Goal: Task Accomplishment & Management: Complete application form

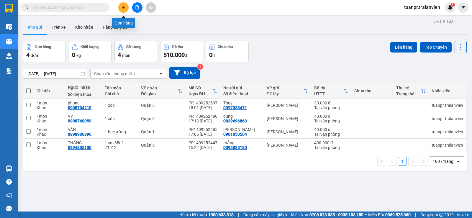
click at [122, 9] on icon "plus" at bounding box center [123, 7] width 4 height 4
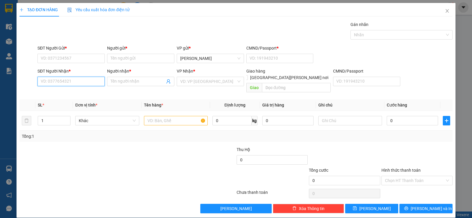
click at [75, 83] on input "SĐT Người Nhận *" at bounding box center [70, 81] width 67 height 9
type input "0963737917"
click at [66, 95] on div "0963737917 - Trường" at bounding box center [71, 93] width 60 height 6
type input "Trường"
type input "0963737917"
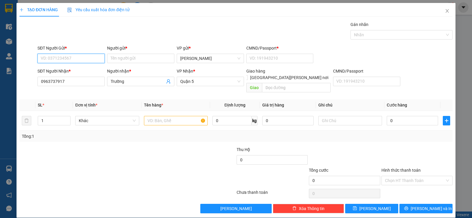
click at [83, 61] on input "SĐT Người Gửi *" at bounding box center [70, 58] width 67 height 9
click at [77, 72] on div "0916013022 - Vy" at bounding box center [71, 70] width 60 height 6
type input "0916013022"
type input "Vy"
type input "111"
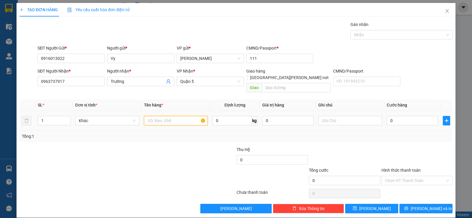
click at [172, 116] on input "text" at bounding box center [176, 120] width 64 height 9
type input "1 xốp"
type input "3"
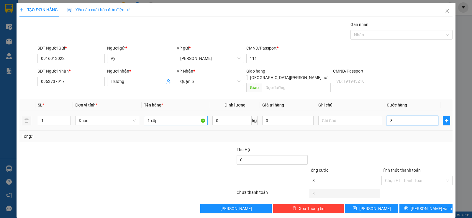
type input "30"
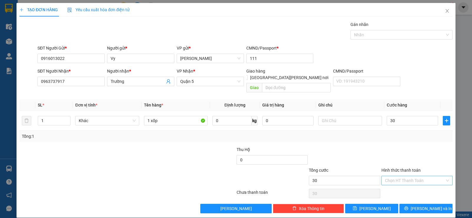
type input "30.000"
click at [437, 176] on input "Hình thức thanh toán" at bounding box center [415, 180] width 60 height 9
click at [406, 188] on div "Tại văn phòng" at bounding box center [412, 185] width 63 height 6
type input "0"
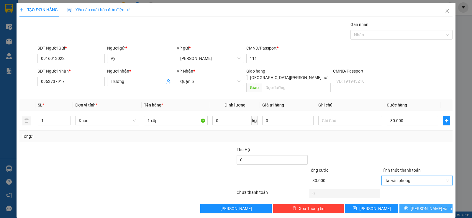
click at [432, 205] on span "[PERSON_NAME] và In" at bounding box center [430, 208] width 41 height 6
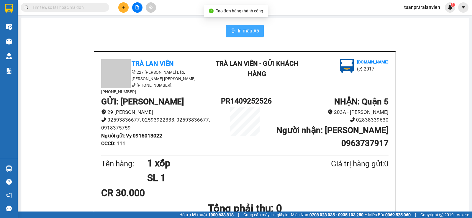
click at [247, 33] on span "In mẫu A5" at bounding box center [248, 30] width 21 height 7
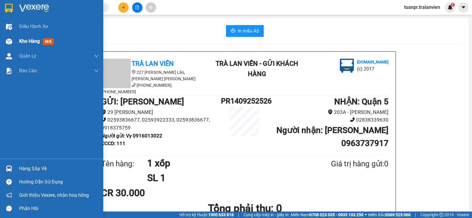
click at [24, 40] on span "Kho hàng" at bounding box center [29, 41] width 21 height 6
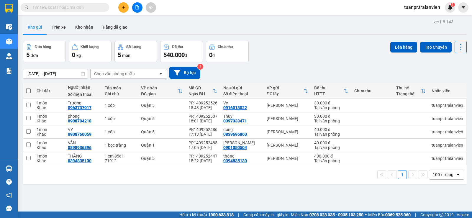
click at [124, 9] on button at bounding box center [123, 7] width 10 height 10
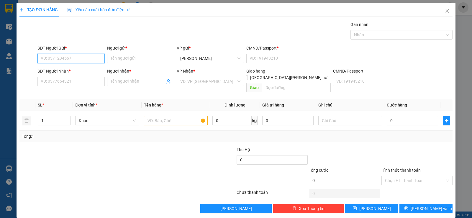
click at [78, 59] on input "SĐT Người Gửi *" at bounding box center [70, 58] width 67 height 9
click at [66, 70] on div "0937278689 - THIÊN BẢO" at bounding box center [71, 70] width 60 height 6
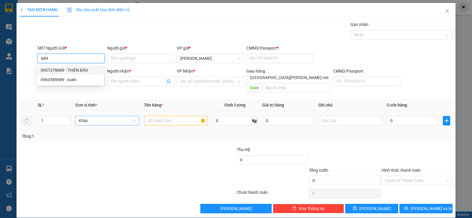
type input "0937278689"
type input "THIÊN BẢO"
type input "058064004349"
type input "0938609719"
type input "TÚ TRANG"
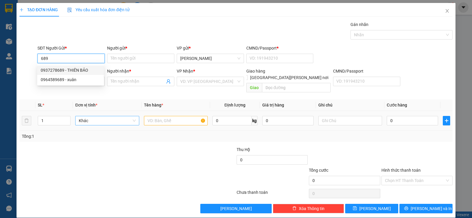
type input "058096006325"
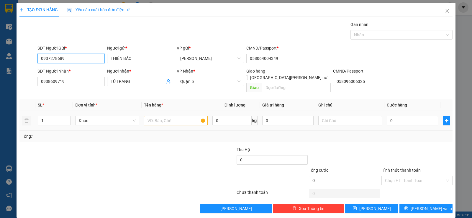
type input "0937278689"
click at [158, 116] on input "text" at bounding box center [176, 120] width 64 height 9
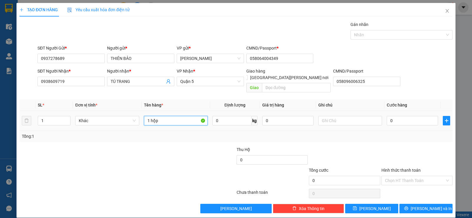
type input "1 hộp"
type input "2"
type input "20"
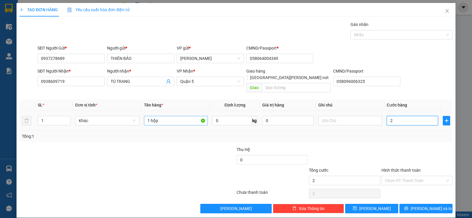
type input "20"
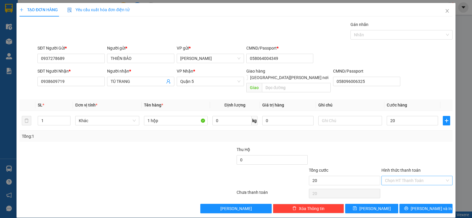
type input "20.000"
click at [400, 176] on input "Hình thức thanh toán" at bounding box center [415, 180] width 60 height 9
click at [408, 187] on div "Tại văn phòng" at bounding box center [412, 185] width 63 height 6
type input "0"
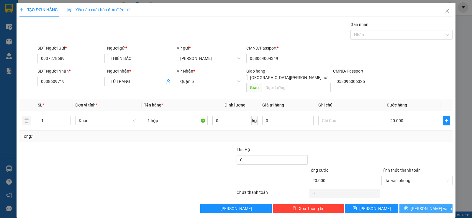
click at [430, 205] on span "[PERSON_NAME] và In" at bounding box center [430, 208] width 41 height 6
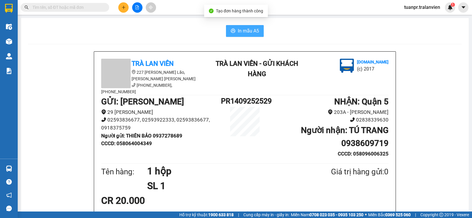
click at [250, 28] on span "In mẫu A5" at bounding box center [248, 30] width 21 height 7
click at [52, 7] on input "text" at bounding box center [67, 7] width 70 height 6
type input "d"
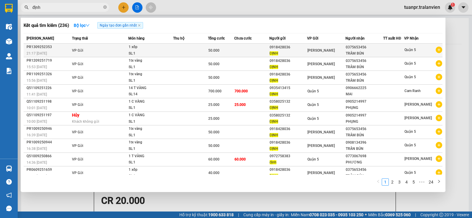
type input "định"
click at [313, 53] on div "[PERSON_NAME]" at bounding box center [325, 50] width 37 height 6
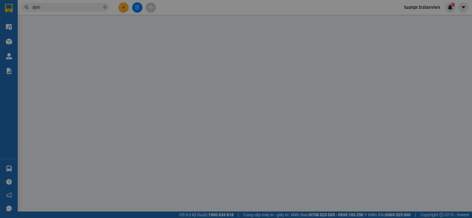
type input "0918428036"
type input "ĐỊNH"
type input "058174007219"
type input "0375653456"
type input "TRÂM BÚN"
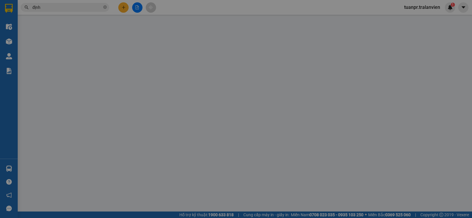
type input "50.000"
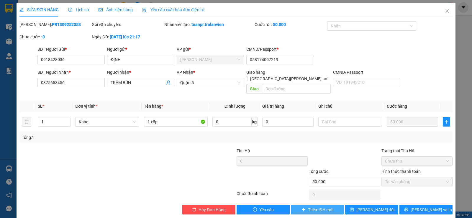
click at [306, 205] on button "Thêm ĐH mới" at bounding box center [317, 209] width 53 height 9
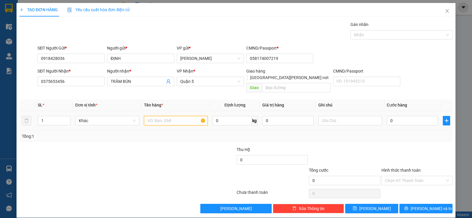
click at [161, 116] on input "text" at bounding box center [176, 120] width 64 height 9
type input "1 xốp"
type input "5"
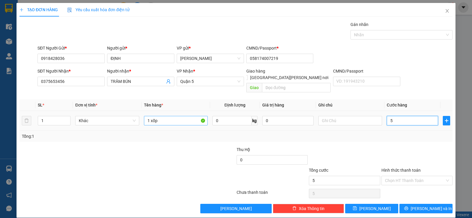
type input "50"
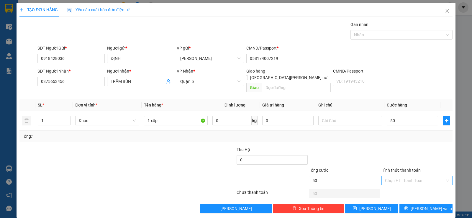
type input "50.000"
click at [428, 176] on input "Hình thức thanh toán" at bounding box center [415, 180] width 60 height 9
click at [412, 185] on div "Tại văn phòng" at bounding box center [412, 185] width 63 height 6
type input "0"
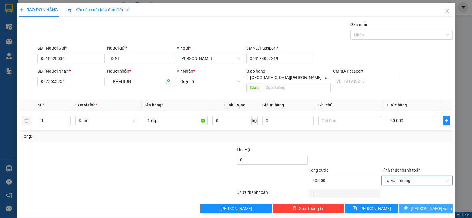
drag, startPoint x: 423, startPoint y: 201, endPoint x: 410, endPoint y: 198, distance: 13.1
click at [422, 205] on span "[PERSON_NAME] và In" at bounding box center [430, 208] width 41 height 6
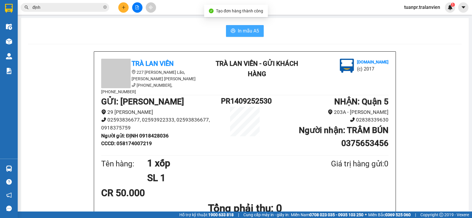
click at [251, 30] on span "In mẫu A5" at bounding box center [248, 30] width 21 height 7
click at [52, 6] on input "định" at bounding box center [67, 7] width 70 height 6
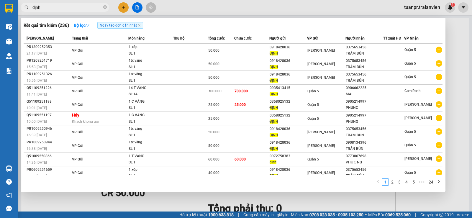
click at [54, 6] on input "định" at bounding box center [67, 7] width 70 height 6
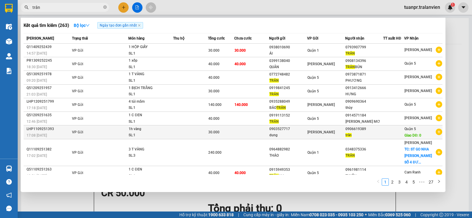
scroll to position [19, 0]
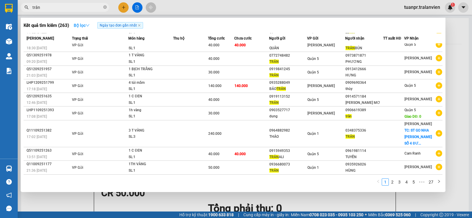
type input "trân"
click at [85, 26] on strong "Bộ lọc" at bounding box center [82, 25] width 16 height 5
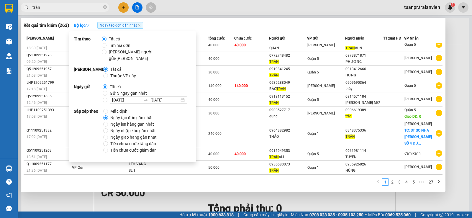
click at [134, 52] on span "[PERSON_NAME] người gửi/nhận" at bounding box center [147, 55] width 83 height 13
click at [106, 52] on input "[PERSON_NAME] người gửi/nhận" at bounding box center [104, 52] width 5 height 5
radio input "true"
radio input "false"
click at [391, 181] on link "2" at bounding box center [392, 182] width 6 height 6
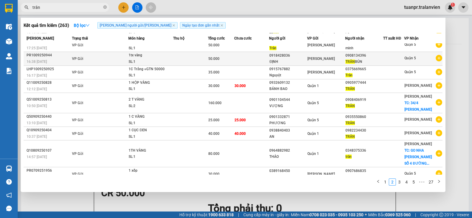
click at [309, 59] on span "[PERSON_NAME]" at bounding box center [320, 59] width 27 height 4
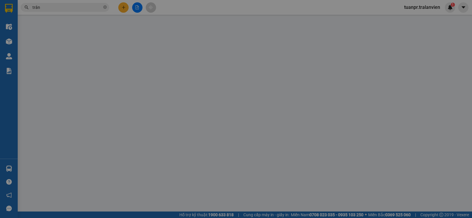
type input "0918428036"
type input "ĐỊNH"
type input "058174007219"
type input "0908134396"
type input "TRÂN BÚN"
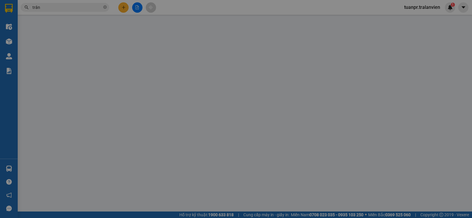
type input "50.000"
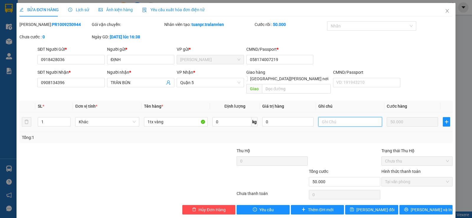
click at [344, 117] on input "text" at bounding box center [350, 121] width 64 height 9
type input "0799779985"
click at [344, 117] on input "0799779985" at bounding box center [350, 121] width 64 height 9
click at [302, 205] on button "Thêm ĐH mới" at bounding box center [317, 209] width 53 height 9
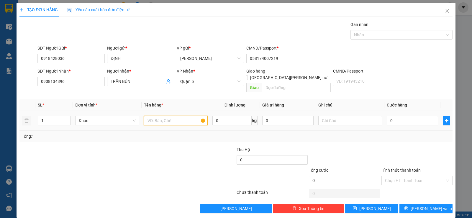
click at [166, 116] on input "text" at bounding box center [176, 120] width 64 height 9
type input "1 xốp"
type input "5"
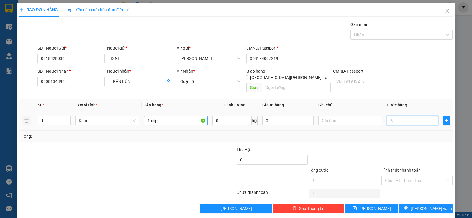
type input "50"
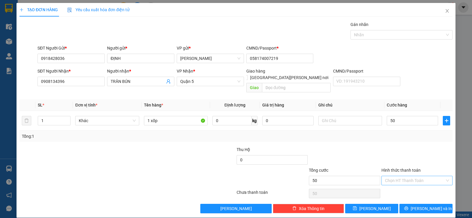
type input "50.000"
click at [423, 176] on input "Hình thức thanh toán" at bounding box center [415, 180] width 60 height 9
click at [408, 187] on div "Tại văn phòng" at bounding box center [412, 185] width 63 height 6
type input "0"
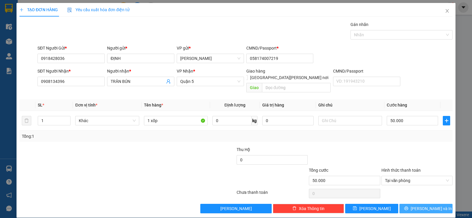
click at [431, 205] on span "[PERSON_NAME] và In" at bounding box center [430, 208] width 41 height 6
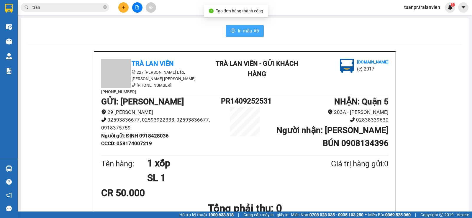
click at [239, 28] on span "In mẫu A5" at bounding box center [248, 30] width 21 height 7
click at [120, 11] on button at bounding box center [123, 7] width 10 height 10
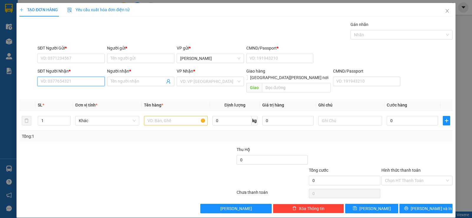
click at [77, 85] on input "SĐT Người Nhận *" at bounding box center [70, 81] width 67 height 9
paste input "0799779985"
type input "0799779985"
click at [71, 95] on div "0799779985 - LÂN" at bounding box center [71, 93] width 60 height 6
type input "LÂN"
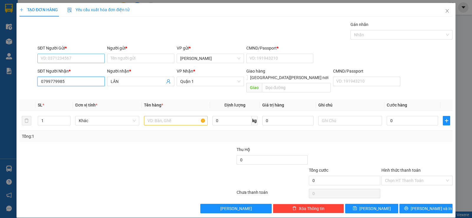
type input "0799779985"
click at [67, 55] on input "SĐT Người Gửi *" at bounding box center [70, 58] width 67 height 9
click at [65, 69] on div "0365663213 - chi" at bounding box center [71, 70] width 60 height 6
type input "0365663213"
type input "chi"
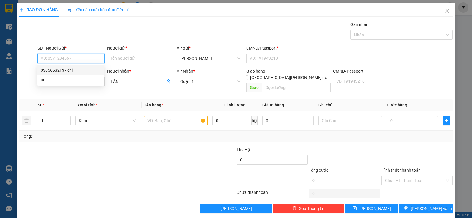
type input "1"
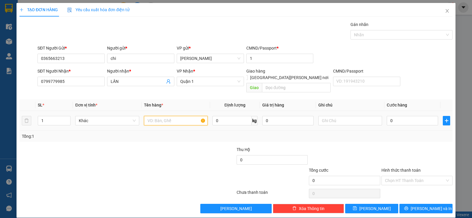
click at [185, 116] on input "text" at bounding box center [176, 120] width 64 height 9
type input "1 hộp"
type input "2"
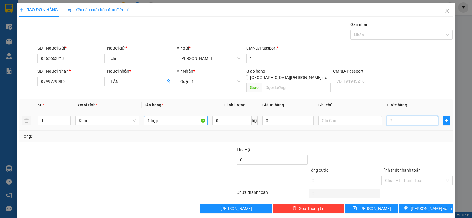
type input "20"
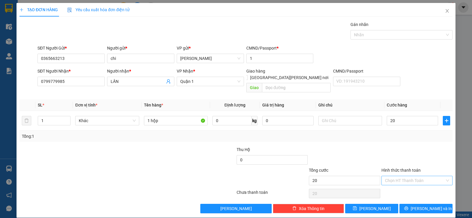
type input "20.000"
click at [421, 176] on input "Hình thức thanh toán" at bounding box center [415, 180] width 60 height 9
click at [370, 147] on div at bounding box center [344, 156] width 72 height 21
click at [407, 176] on input "Hình thức thanh toán" at bounding box center [415, 180] width 60 height 9
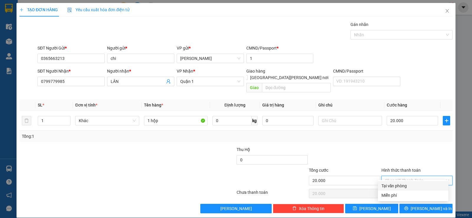
click at [405, 187] on div "Tại văn phòng" at bounding box center [412, 185] width 63 height 6
type input "0"
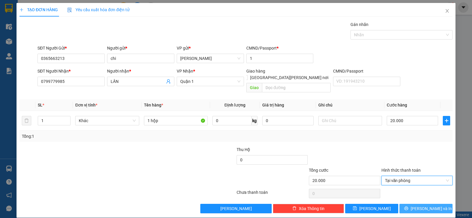
click at [436, 204] on button "[PERSON_NAME] và In" at bounding box center [425, 208] width 53 height 9
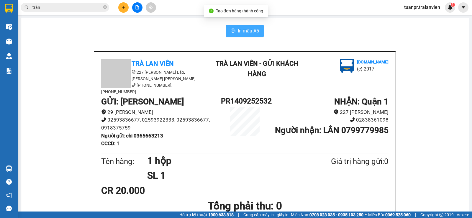
drag, startPoint x: 252, startPoint y: 29, endPoint x: 380, endPoint y: 57, distance: 130.5
click at [253, 29] on span "In mẫu A5" at bounding box center [248, 30] width 21 height 7
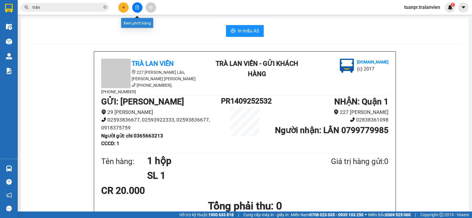
click at [125, 5] on icon "plus" at bounding box center [123, 7] width 4 height 4
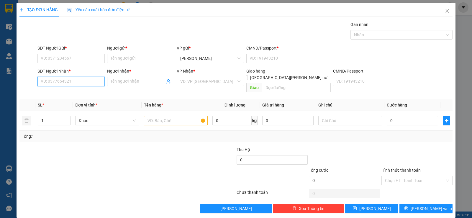
click at [87, 79] on input "SĐT Người Nhận *" at bounding box center [70, 81] width 67 height 9
click at [86, 92] on div "0914684791 - đan" at bounding box center [74, 93] width 66 height 6
type input "0914684791"
type input "đan"
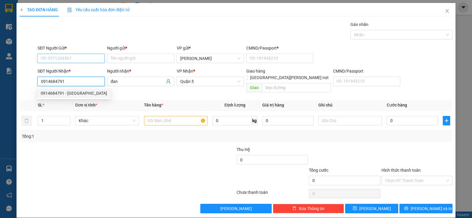
type input "0914684791"
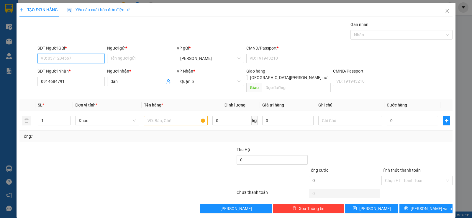
click at [84, 55] on input "SĐT Người Gửi *" at bounding box center [70, 58] width 67 height 9
click at [79, 71] on div "0914684791 - đan" at bounding box center [74, 70] width 66 height 6
type input "0914684791"
type input "đan"
type input "11"
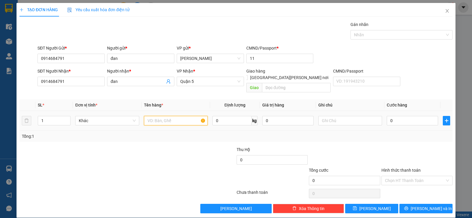
click at [168, 116] on input "text" at bounding box center [176, 120] width 64 height 9
type input "1 xốp"
type input "3"
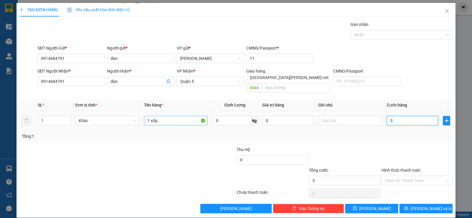
type input "30"
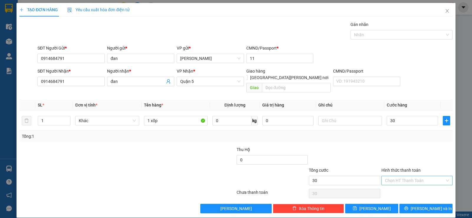
type input "30.000"
click at [407, 176] on input "Hình thức thanh toán" at bounding box center [415, 180] width 60 height 9
click at [393, 188] on div "Tại văn phòng" at bounding box center [412, 185] width 63 height 6
type input "0"
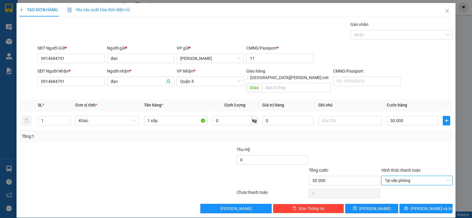
click at [419, 196] on div "Transit Pickup Surcharge Ids Transit Deliver Surcharge Ids Transit Deliver Surc…" at bounding box center [235, 117] width 433 height 192
click at [417, 205] on span "[PERSON_NAME] và In" at bounding box center [430, 208] width 41 height 6
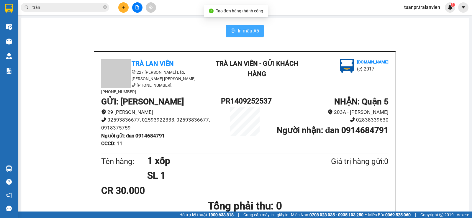
drag, startPoint x: 246, startPoint y: 29, endPoint x: 281, endPoint y: 139, distance: 115.4
click at [246, 29] on span "In mẫu A5" at bounding box center [248, 30] width 21 height 7
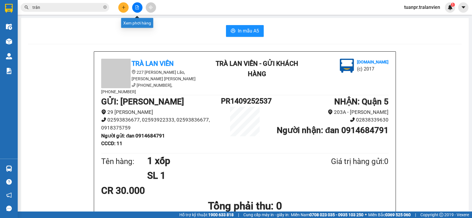
click at [126, 9] on button at bounding box center [123, 7] width 10 height 10
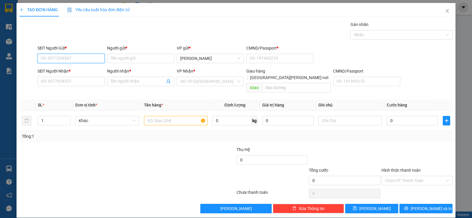
click at [94, 59] on input "SĐT Người Gửi *" at bounding box center [70, 58] width 67 height 9
click at [68, 68] on div "0919196991 - nguyệt" at bounding box center [71, 70] width 60 height 6
type input "0919196991"
type input "nguyệt"
type input "111"
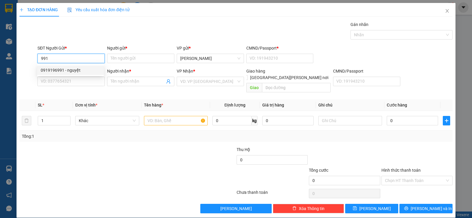
type input "02839552979"
type input "MEDILAB"
type input "0919196991"
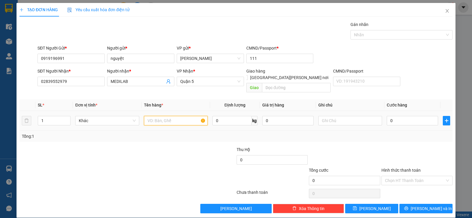
click at [168, 116] on input "text" at bounding box center [176, 120] width 64 height 9
type input "1 hộp"
type input "2"
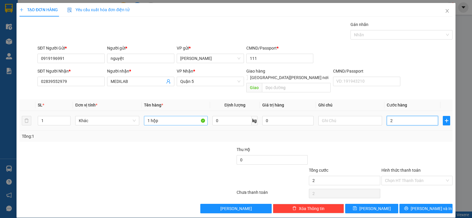
type input "20"
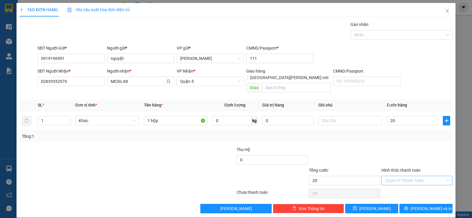
type input "20.000"
click at [406, 176] on input "Hình thức thanh toán" at bounding box center [415, 180] width 60 height 9
click at [405, 186] on div "Tại văn phòng" at bounding box center [412, 185] width 63 height 6
type input "0"
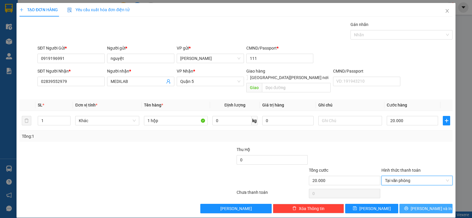
click at [424, 205] on span "[PERSON_NAME] và In" at bounding box center [430, 208] width 41 height 6
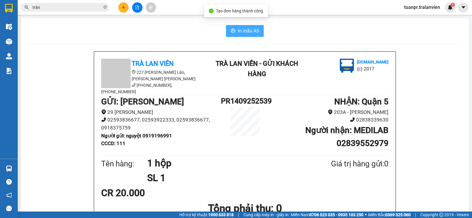
click at [244, 29] on span "In mẫu A5" at bounding box center [248, 30] width 21 height 7
click at [54, 10] on input "trân" at bounding box center [67, 7] width 70 height 6
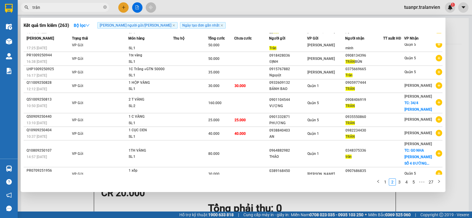
click at [54, 10] on input "trân" at bounding box center [67, 7] width 70 height 6
type input "1"
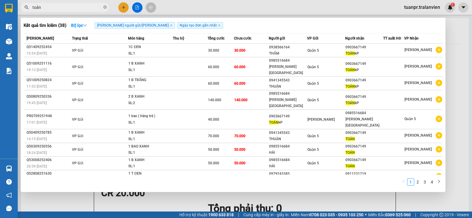
click at [77, 10] on input "toản" at bounding box center [67, 7] width 70 height 6
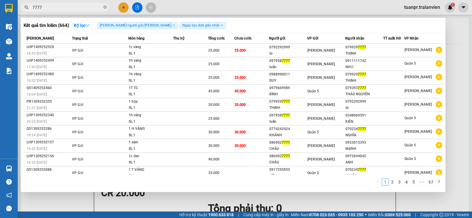
click at [121, 8] on div at bounding box center [236, 109] width 472 height 218
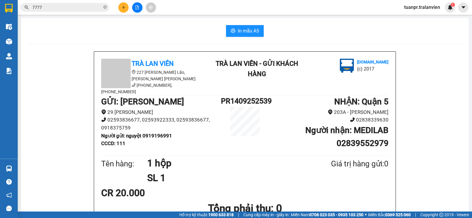
click at [78, 5] on input "7777" at bounding box center [67, 7] width 70 height 6
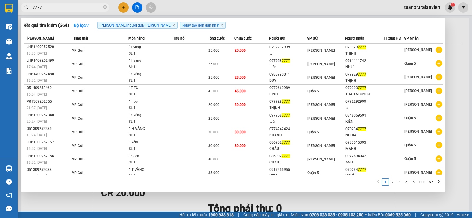
click at [78, 5] on input "7777" at bounding box center [67, 7] width 70 height 6
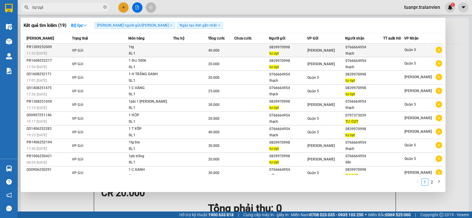
type input "tư cụt"
click at [294, 52] on div "tư cụt" at bounding box center [287, 53] width 37 height 6
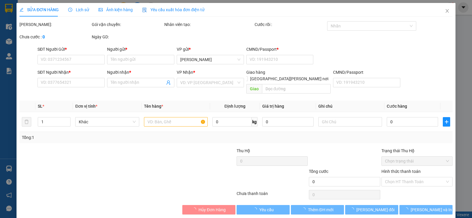
type input "0839970998"
type input "tư cụt"
type input "11"
type input "0766664954"
type input "thạch"
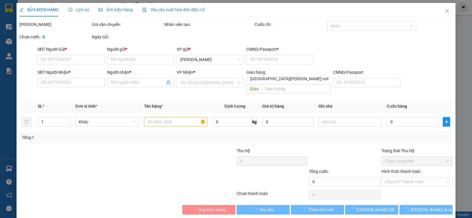
type input "40.000"
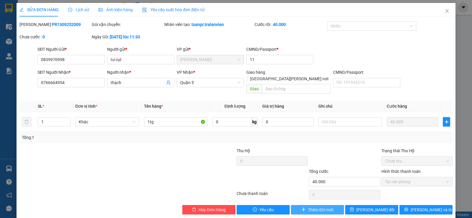
click at [316, 206] on span "Thêm ĐH mới" at bounding box center [320, 209] width 25 height 6
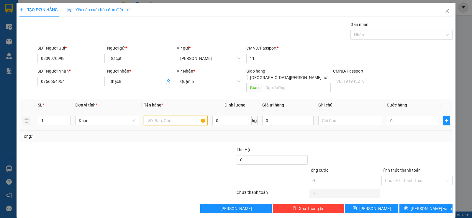
click at [183, 116] on input "text" at bounding box center [176, 120] width 64 height 9
type input "1 hộp trắng"
type input "3"
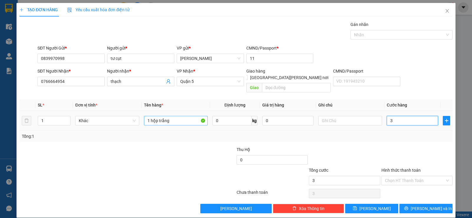
type input "30"
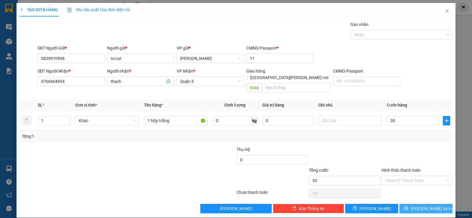
type input "30.000"
click at [422, 205] on span "[PERSON_NAME] và In" at bounding box center [430, 208] width 41 height 6
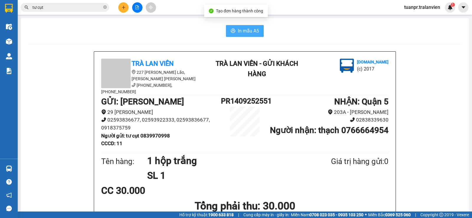
click at [245, 28] on span "In mẫu A5" at bounding box center [248, 30] width 21 height 7
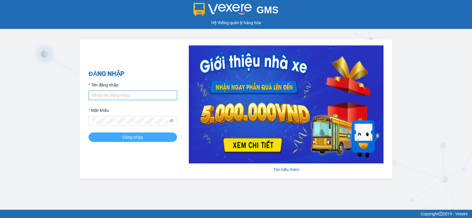
type input "tuanpr.tralanvien"
click at [133, 139] on span "Đăng nhập" at bounding box center [132, 137] width 21 height 6
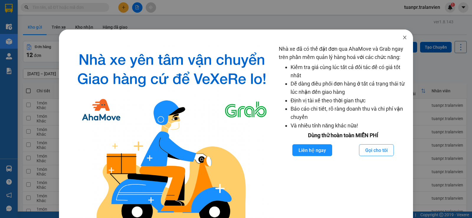
drag, startPoint x: 401, startPoint y: 36, endPoint x: 383, endPoint y: 40, distance: 18.5
click at [402, 36] on icon "close" at bounding box center [404, 37] width 5 height 5
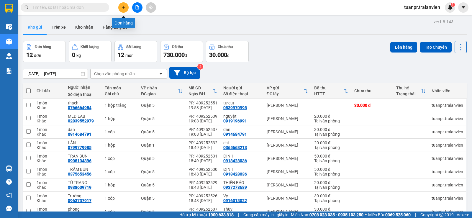
click at [123, 9] on button at bounding box center [123, 7] width 10 height 10
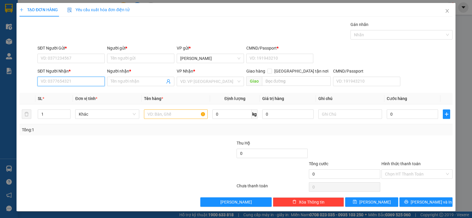
click at [71, 82] on input "SĐT Người Nhận *" at bounding box center [70, 81] width 67 height 9
click at [170, 114] on input "text" at bounding box center [176, 113] width 64 height 9
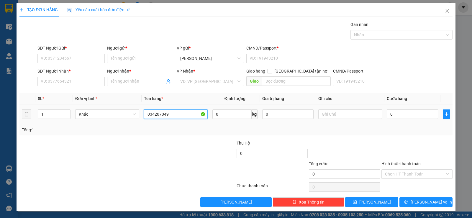
type input "0342070498"
click at [172, 115] on input "0342070498" at bounding box center [176, 113] width 64 height 9
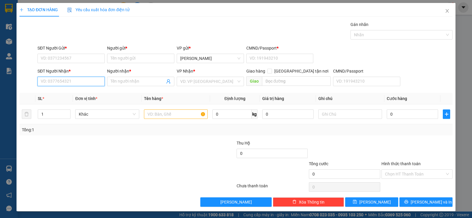
click at [58, 82] on input "SĐT Người Nhận *" at bounding box center [70, 81] width 67 height 9
paste input "0342070498"
type input "0342070498"
click at [69, 94] on div "0342070498 - VY" at bounding box center [71, 93] width 60 height 6
type input "VY"
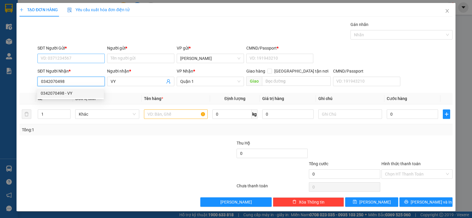
type input "0342070498"
click at [82, 61] on input "SĐT Người Gửi *" at bounding box center [70, 58] width 67 height 9
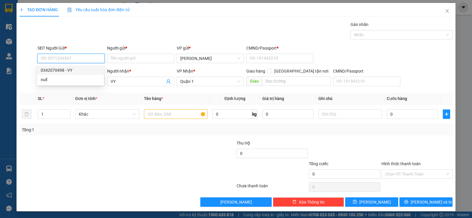
click at [78, 67] on div "0342070498 - VY" at bounding box center [71, 70] width 60 height 6
type input "0342070498"
type input "VY"
type input "11"
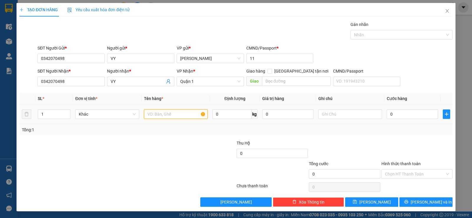
click at [159, 116] on input "text" at bounding box center [176, 113] width 64 height 9
type input "1 xốp +1 bọc trắng"
click at [406, 115] on input "0" at bounding box center [411, 113] width 51 height 9
type input "7"
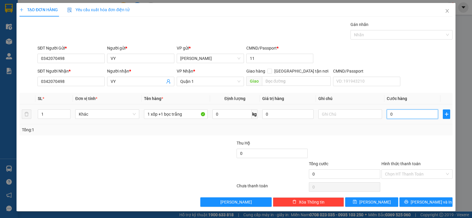
type input "7"
type input "70"
type input "70.000"
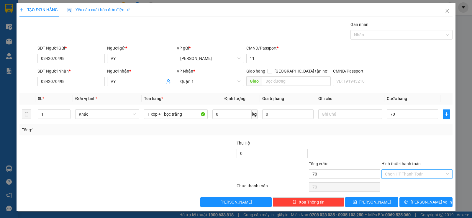
type input "70.000"
click at [422, 175] on input "Hình thức thanh toán" at bounding box center [415, 173] width 60 height 9
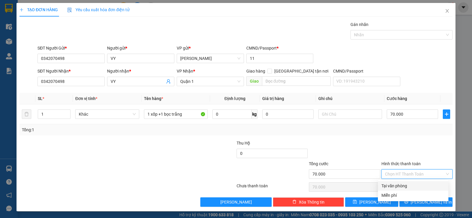
click at [403, 185] on div "Tại văn phòng" at bounding box center [412, 185] width 63 height 6
type input "0"
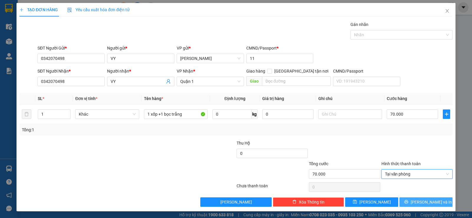
click at [426, 202] on span "[PERSON_NAME] và In" at bounding box center [430, 202] width 41 height 6
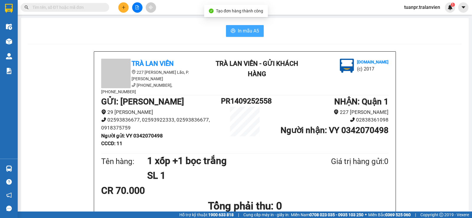
click at [238, 27] on span "In mẫu A5" at bounding box center [248, 30] width 21 height 7
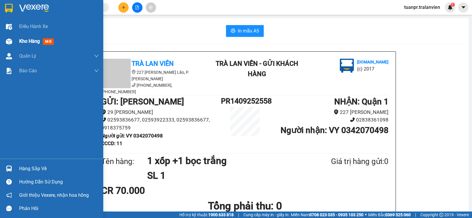
click at [23, 41] on span "Kho hàng" at bounding box center [29, 41] width 21 height 6
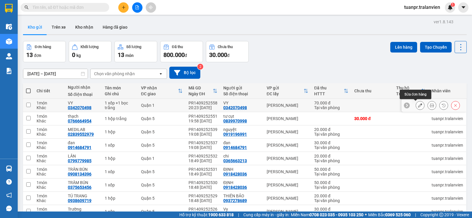
click at [418, 106] on icon at bounding box center [420, 105] width 4 height 4
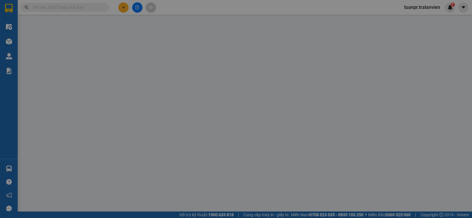
type input "0342070498"
type input "VY"
type input "11"
type input "0342070498"
type input "VY"
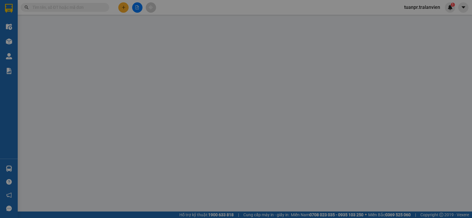
type input "70.000"
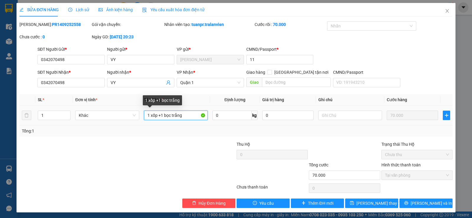
click at [187, 116] on input "1 xốp +1 bọc trắng" at bounding box center [176, 115] width 64 height 9
type input "1 xốp +1 bọc xanh"
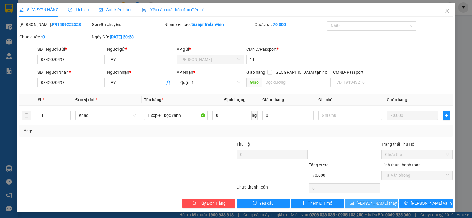
click at [365, 202] on span "[PERSON_NAME] thay đổi" at bounding box center [379, 203] width 47 height 6
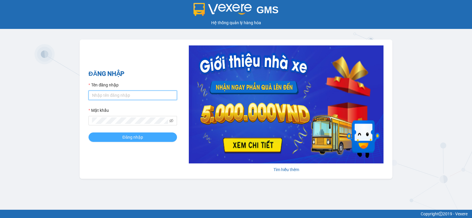
type input "tuanpr.tralanvien"
click at [140, 137] on span "Đăng nhập" at bounding box center [132, 137] width 21 height 6
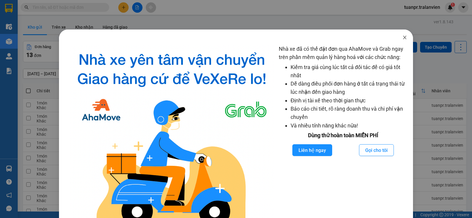
drag, startPoint x: 400, startPoint y: 37, endPoint x: 361, endPoint y: 21, distance: 42.0
click at [402, 37] on icon "close" at bounding box center [404, 37] width 5 height 5
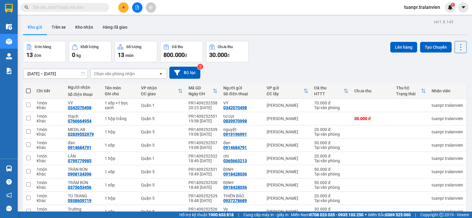
click at [74, 7] on input "text" at bounding box center [67, 7] width 70 height 6
type input "g"
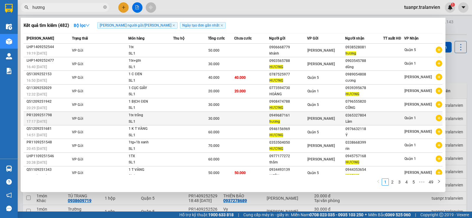
scroll to position [5, 0]
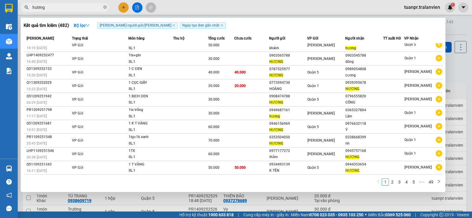
click at [65, 6] on input "hương" at bounding box center [67, 7] width 70 height 6
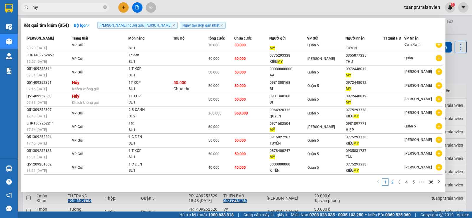
type input "my"
click at [392, 182] on link "2" at bounding box center [392, 182] width 6 height 6
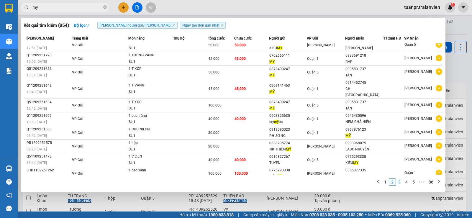
click at [398, 182] on link "3" at bounding box center [399, 182] width 6 height 6
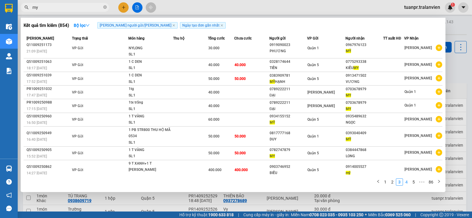
click at [406, 183] on link "4" at bounding box center [406, 182] width 6 height 6
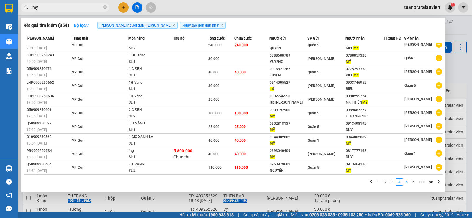
click at [407, 182] on link "5" at bounding box center [406, 182] width 6 height 6
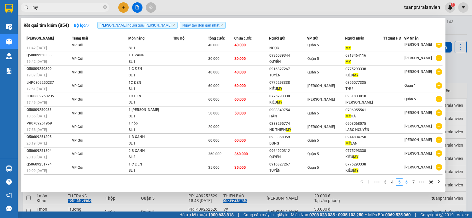
click at [406, 181] on link "6" at bounding box center [406, 182] width 6 height 6
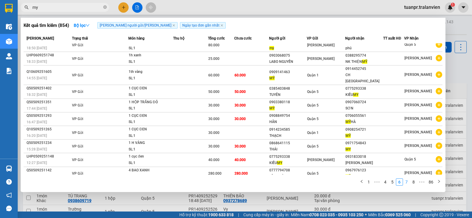
click at [407, 181] on link "7" at bounding box center [406, 182] width 6 height 6
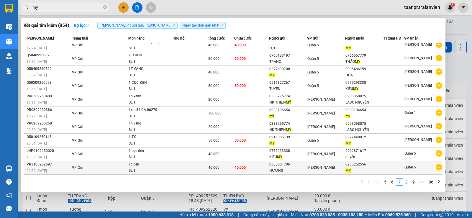
click at [311, 171] on div "[PERSON_NAME]" at bounding box center [325, 167] width 37 height 6
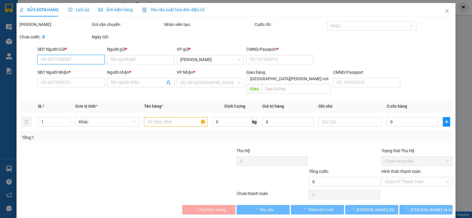
type input "0385551706"
type input "HƯƠNG"
type input "11"
type input "0933252556"
type input "MY"
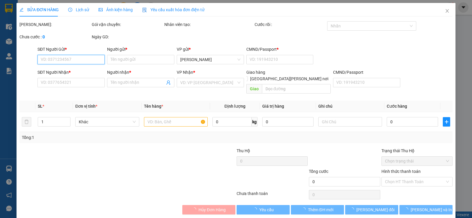
type input "40.000"
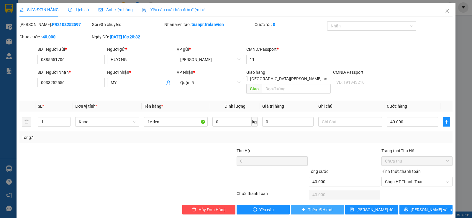
click at [321, 206] on span "Thêm ĐH mới" at bounding box center [320, 209] width 25 height 6
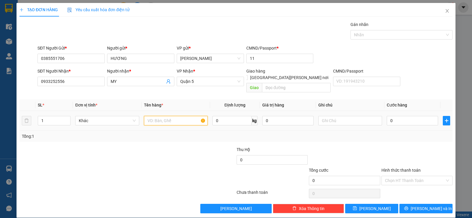
click at [181, 116] on input "text" at bounding box center [176, 120] width 64 height 9
type input "1 cục trắng"
type input "3"
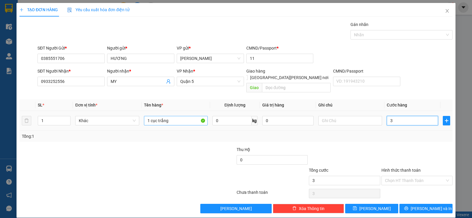
type input "30"
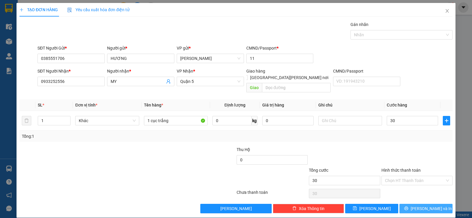
type input "30.000"
click at [408, 206] on icon "printer" at bounding box center [406, 208] width 4 height 4
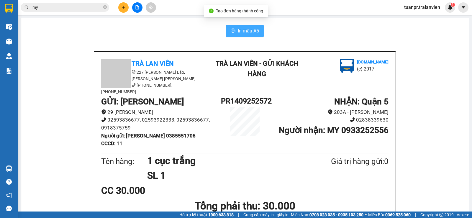
click at [238, 33] on span "In mẫu A5" at bounding box center [248, 30] width 21 height 7
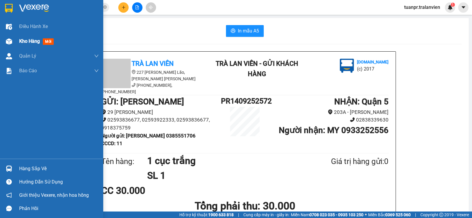
click at [22, 41] on span "Kho hàng" at bounding box center [29, 41] width 21 height 6
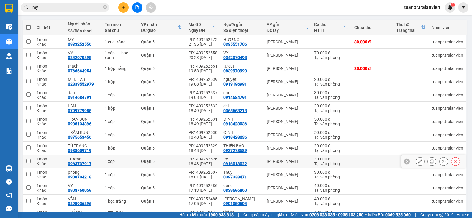
scroll to position [29, 0]
